Goal: Navigation & Orientation: Go to known website

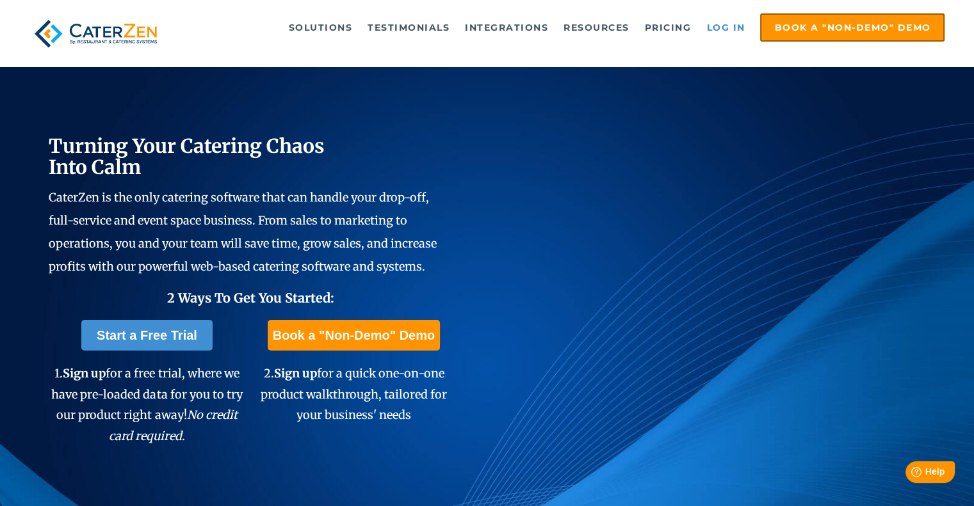
click at [723, 26] on link "Log in" at bounding box center [725, 28] width 51 height 26
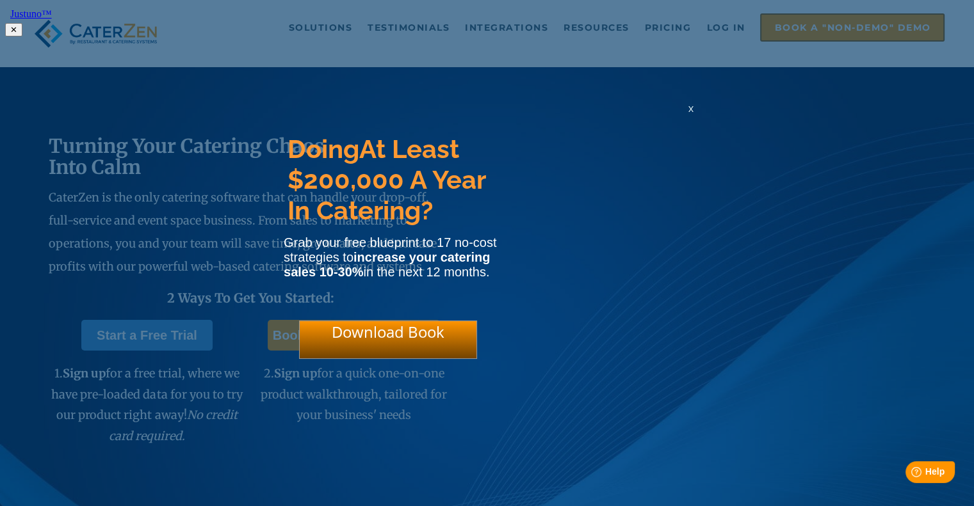
click at [721, 20] on html "Justuno™ ✕ Doing At Least $200,000 A Year In Catering? Grab your free blueprint…" at bounding box center [487, 21] width 974 height 42
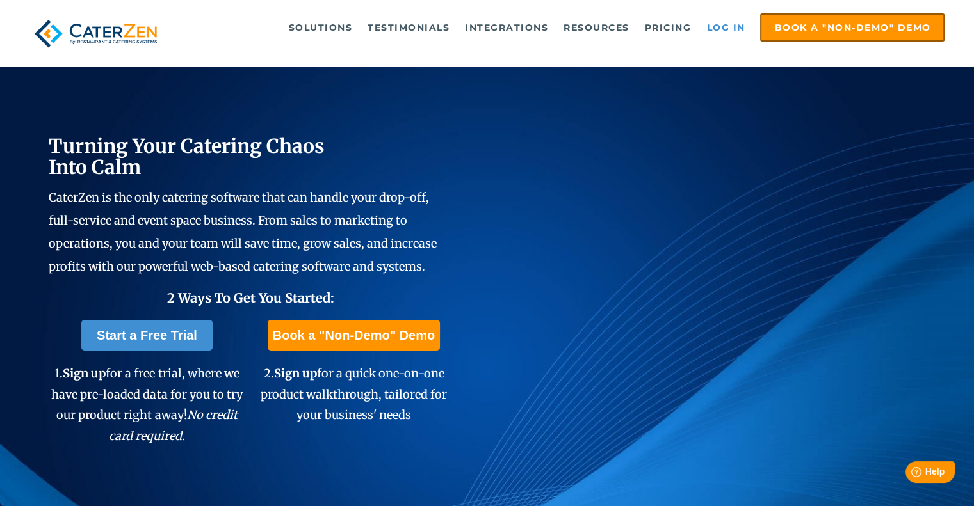
click at [721, 20] on link "Log in" at bounding box center [725, 28] width 51 height 26
